Goal: Information Seeking & Learning: Learn about a topic

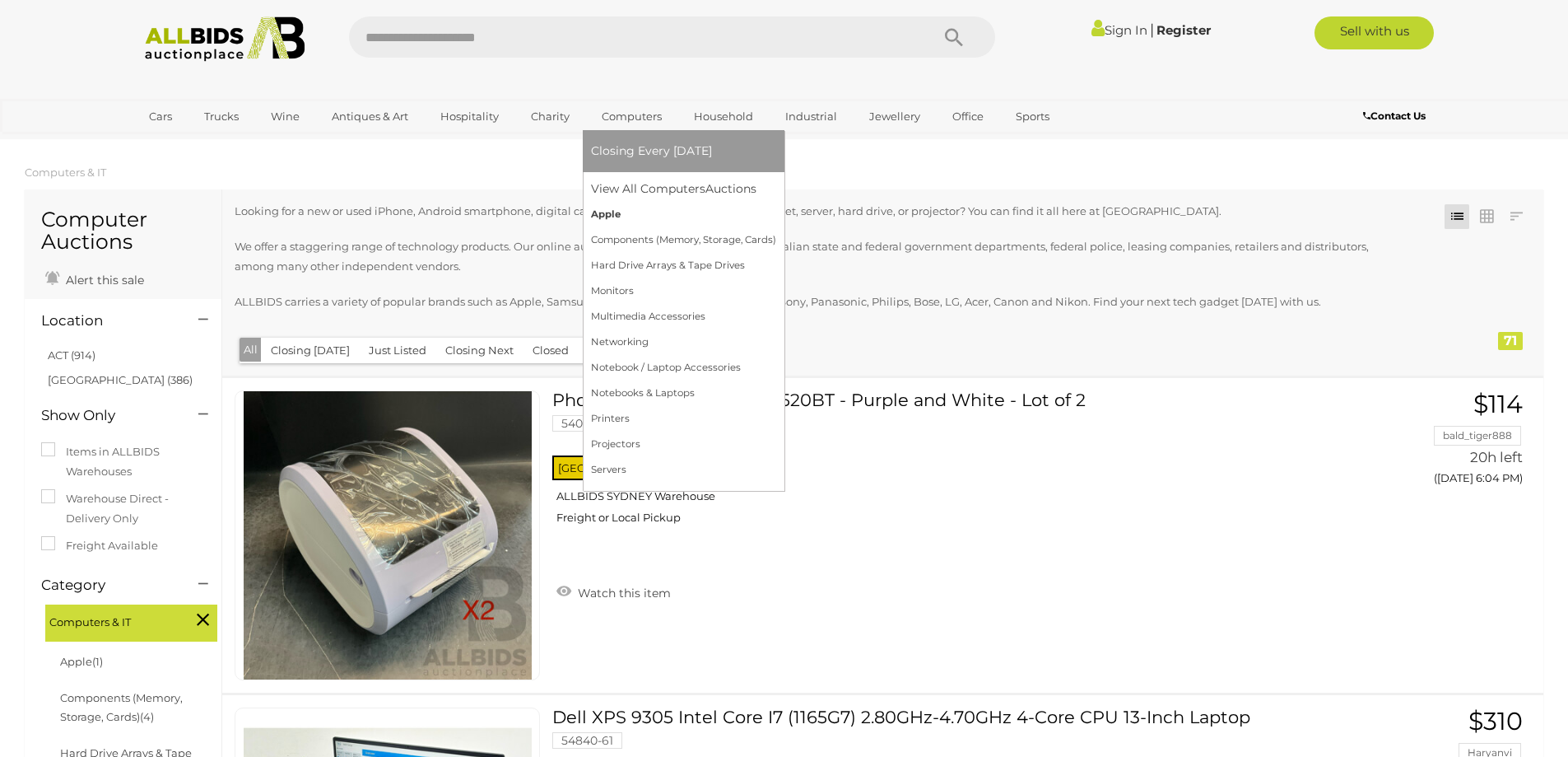
click at [602, 211] on link "Apple" at bounding box center [684, 214] width 185 height 26
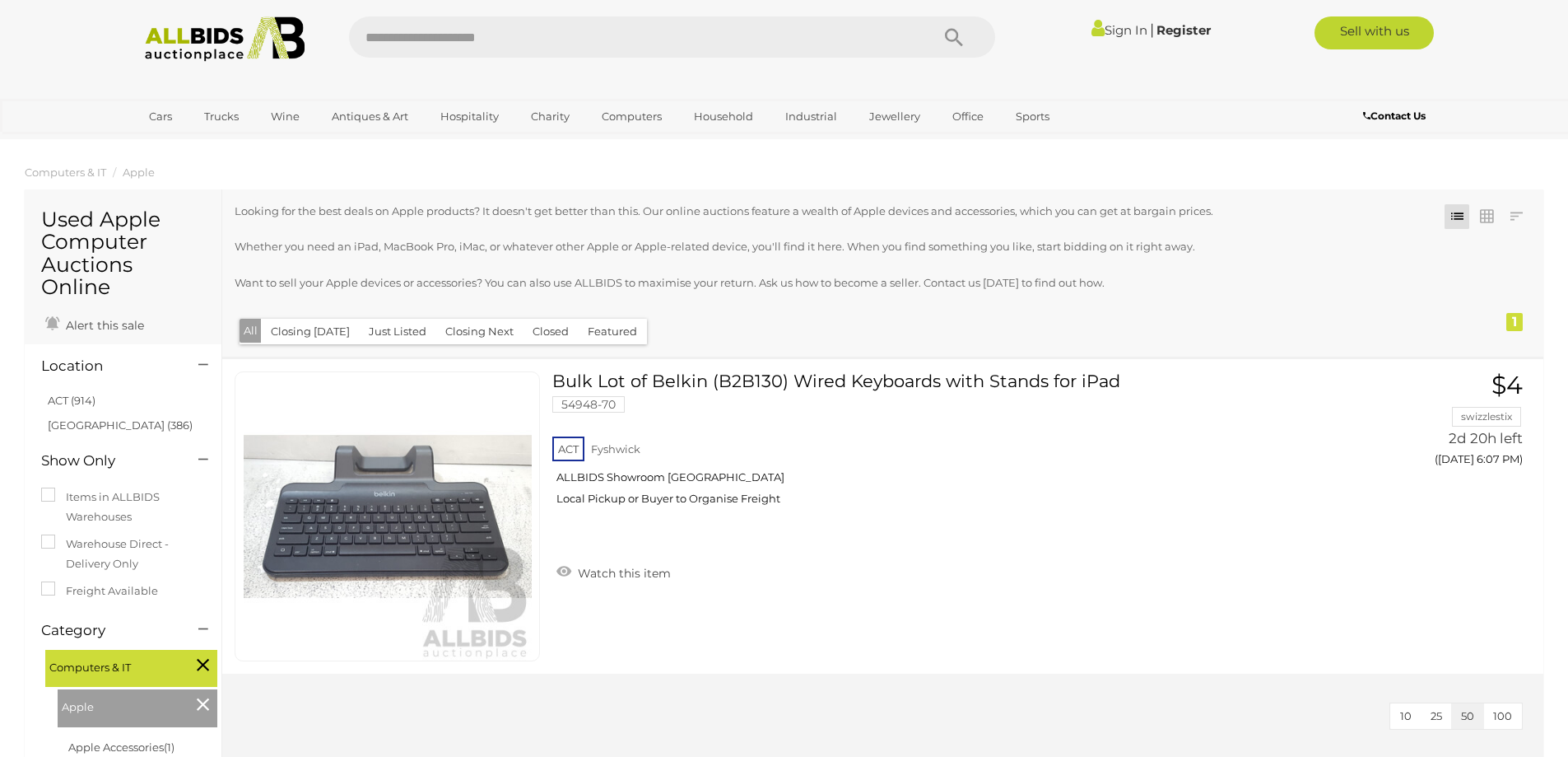
click at [488, 44] on input "text" at bounding box center [631, 37] width 565 height 41
type input "********"
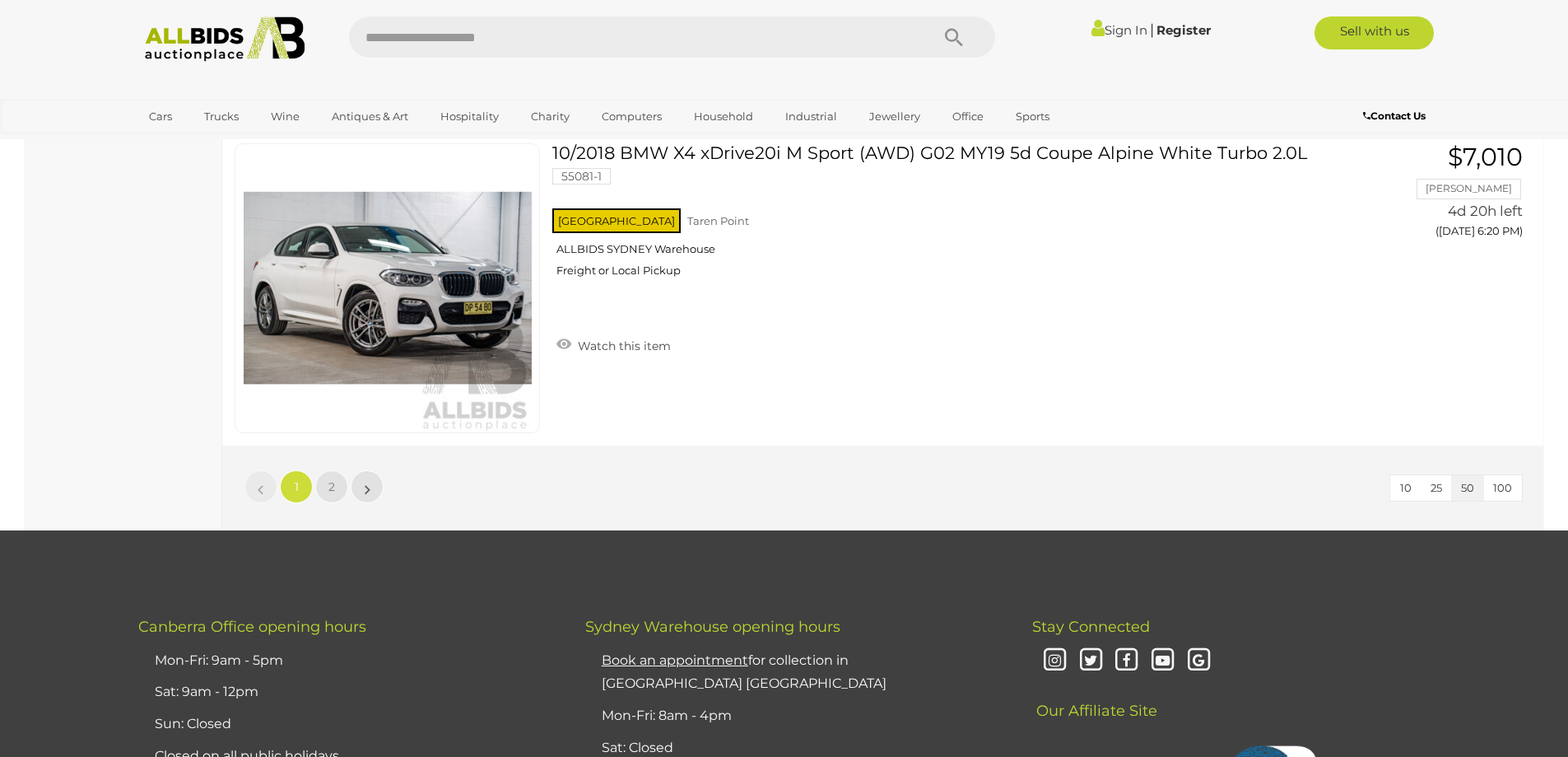
scroll to position [15699, 0]
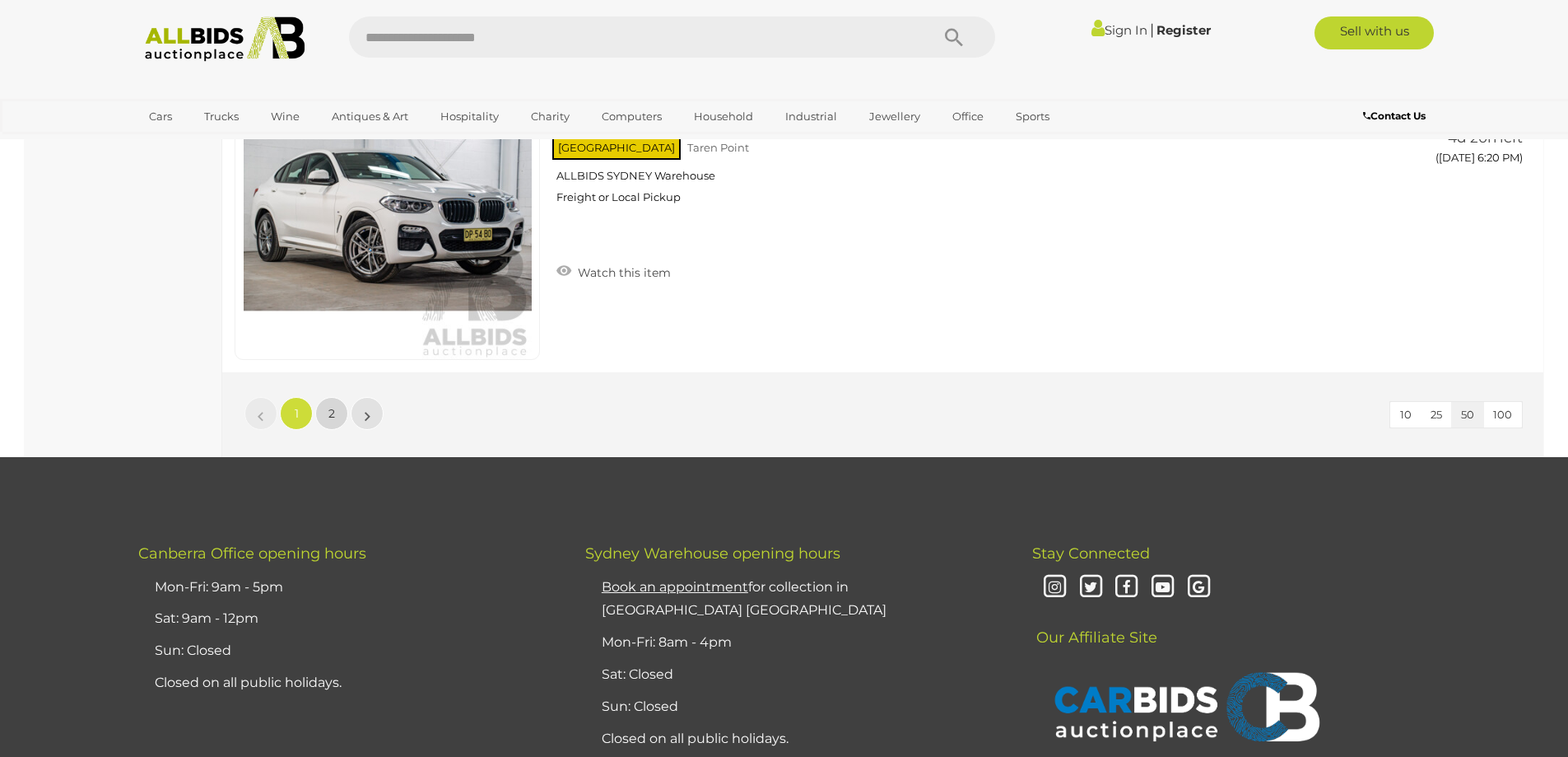
click at [329, 416] on span "2" at bounding box center [332, 412] width 7 height 15
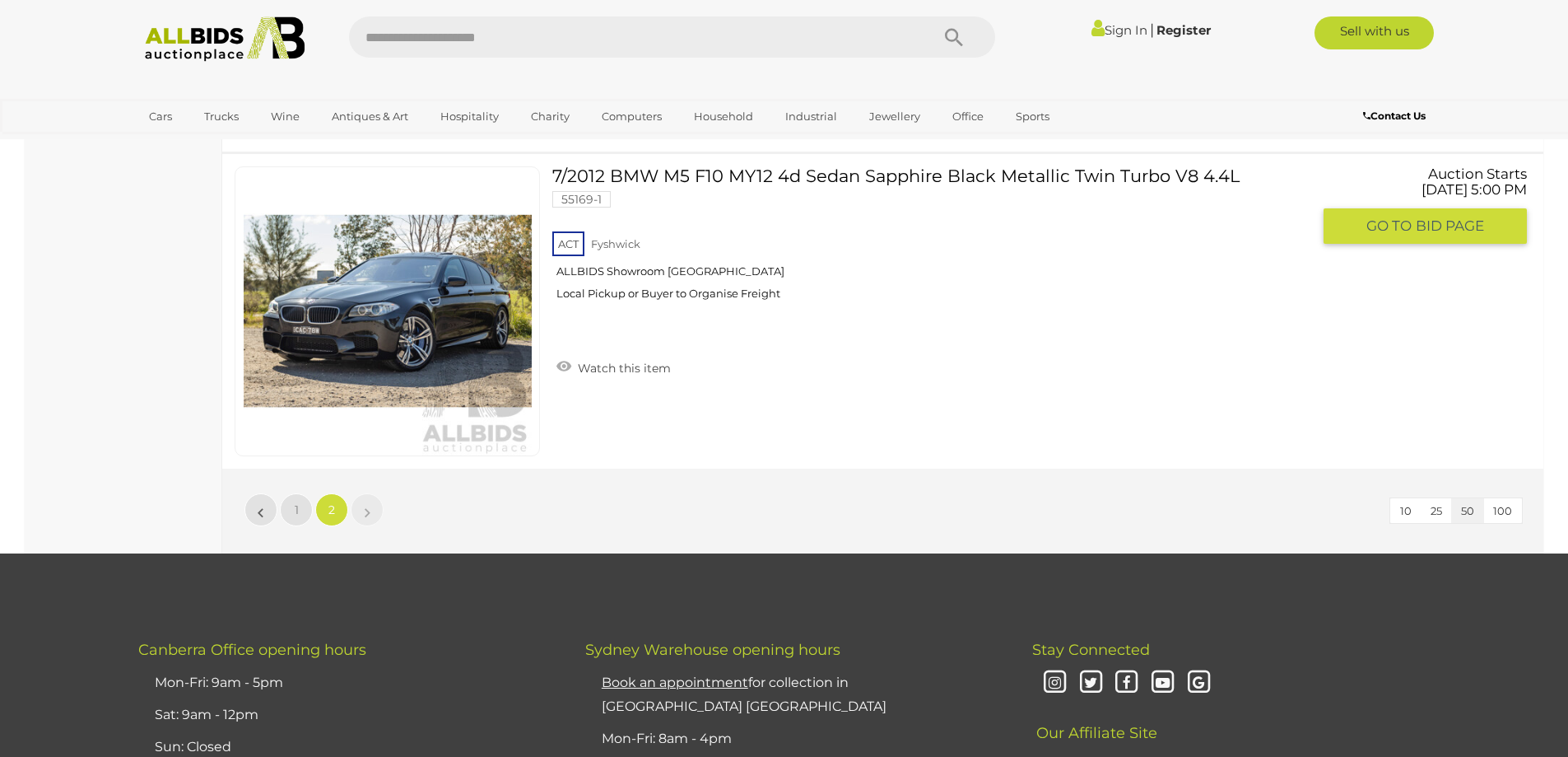
scroll to position [4831, 0]
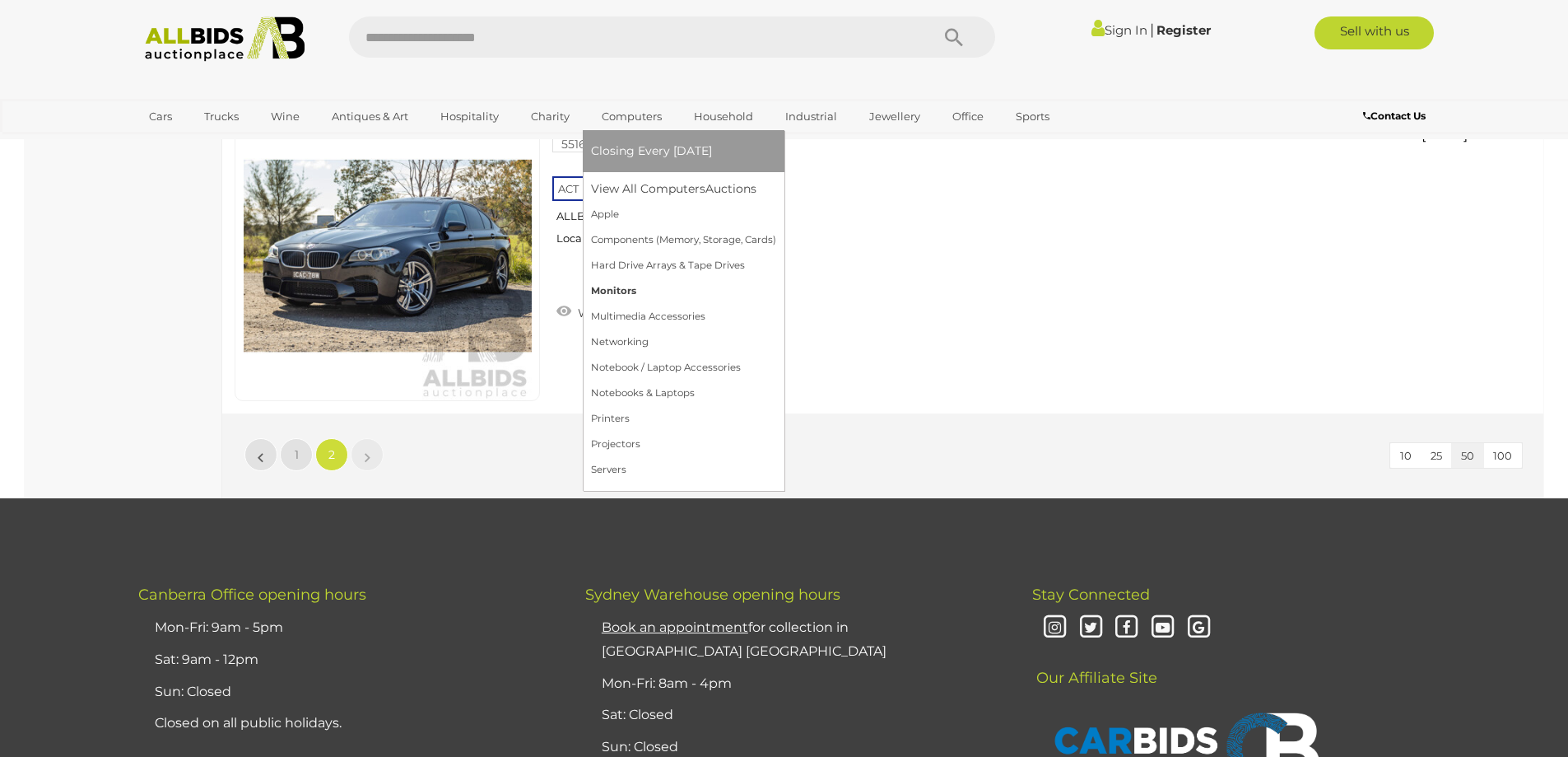
click at [605, 291] on link "Monitors" at bounding box center [684, 291] width 185 height 26
